Goal: Task Accomplishment & Management: Manage account settings

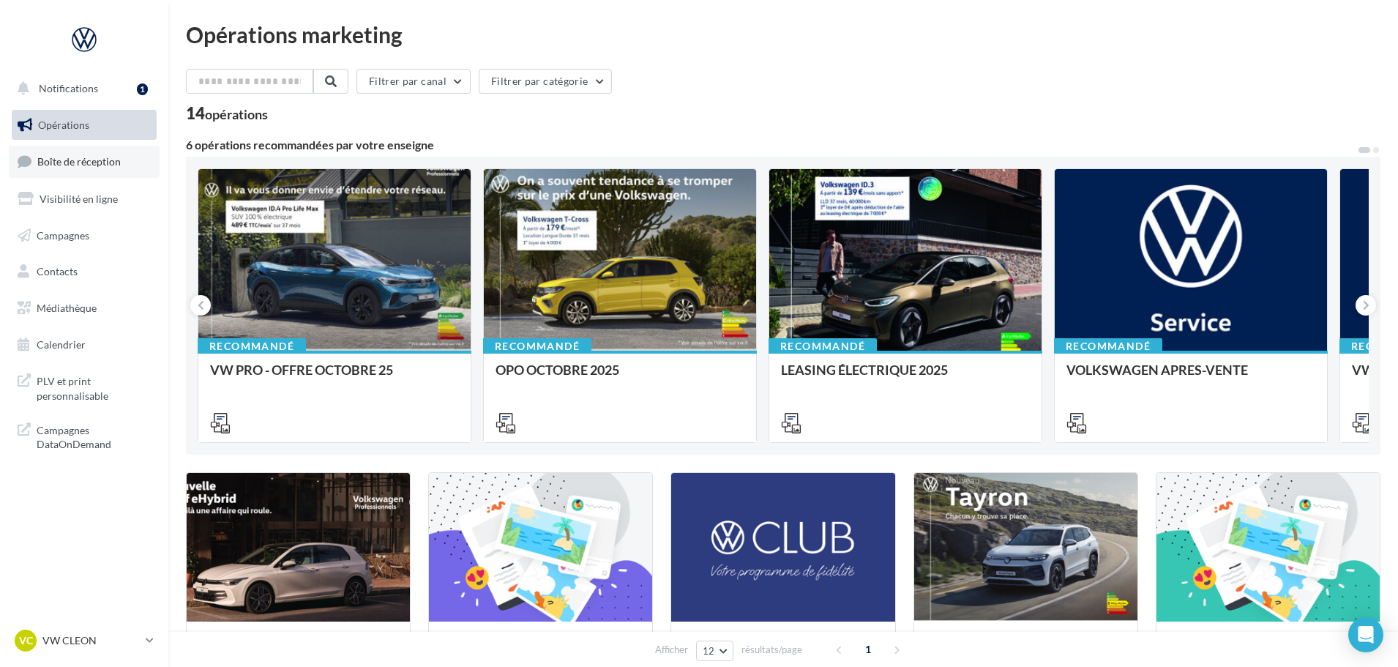
click at [41, 149] on link "Boîte de réception" at bounding box center [84, 161] width 151 height 31
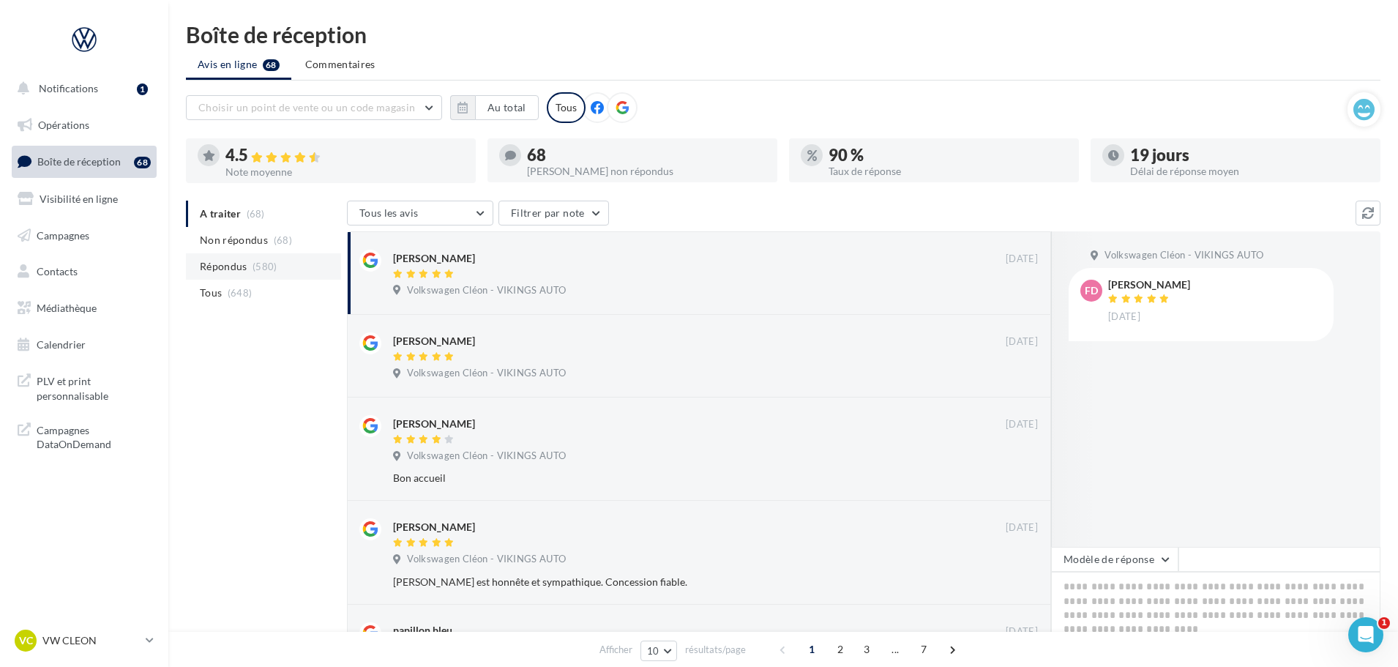
click at [255, 277] on li "Répondus (580)" at bounding box center [263, 266] width 155 height 26
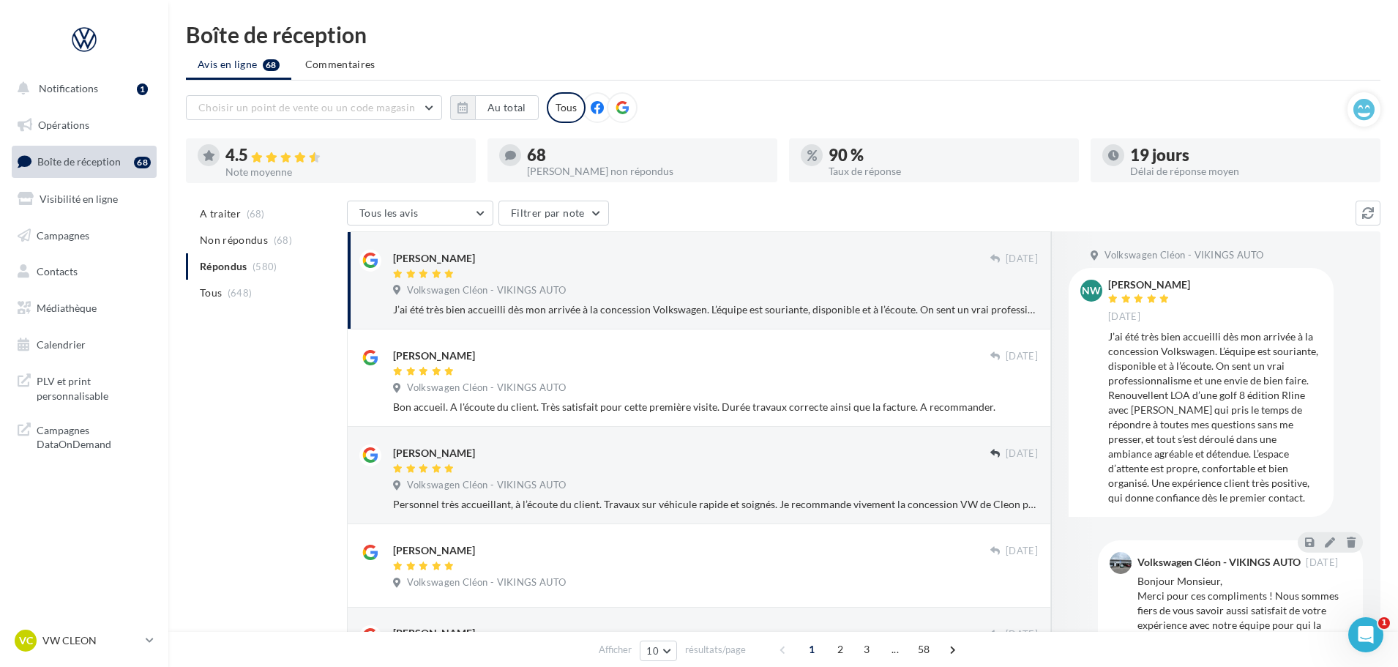
click at [92, 626] on nav "Notifications 1 Opérations Boîte de réception 68 Visibilité en ligne Campagnes …" at bounding box center [84, 333] width 168 height 667
click at [90, 640] on p "VW CLEON" at bounding box center [90, 640] width 97 height 15
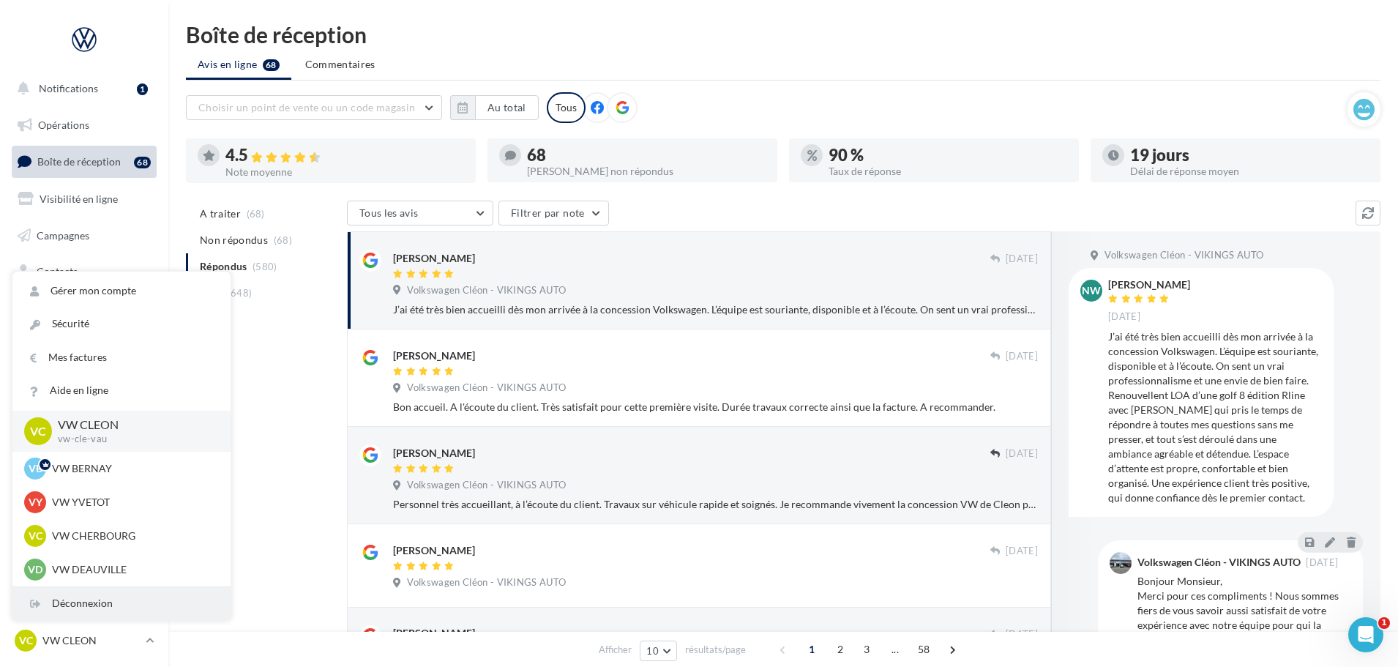
click at [90, 610] on div "Déconnexion" at bounding box center [121, 603] width 218 height 33
